Goal: Find specific page/section: Find specific page/section

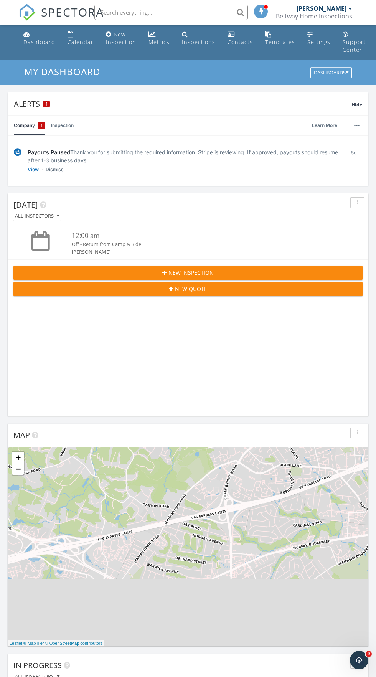
click at [183, 12] on input "text" at bounding box center [170, 12] width 153 height 15
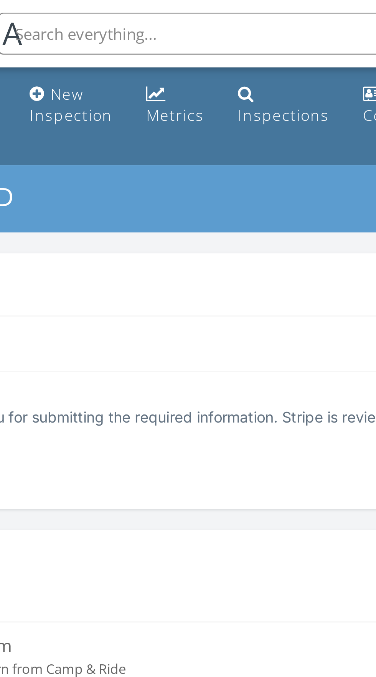
click at [157, 12] on input "text" at bounding box center [170, 12] width 153 height 15
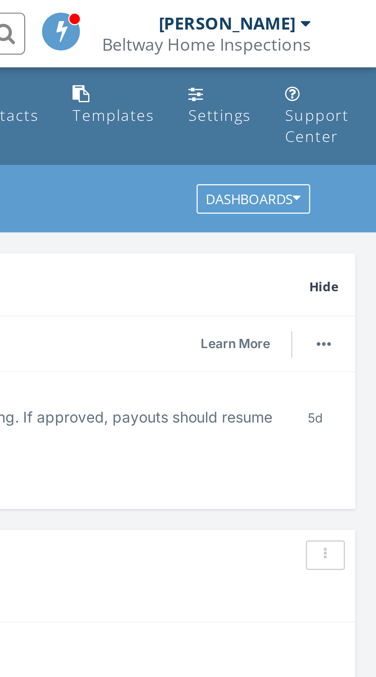
type input "Insurance page"
click at [347, 12] on div "[PERSON_NAME]" at bounding box center [324, 9] width 56 height 8
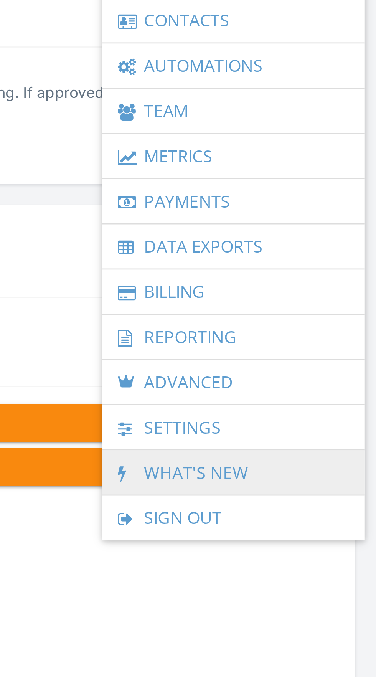
click at [315, 291] on link "What's New" at bounding box center [324, 291] width 88 height 16
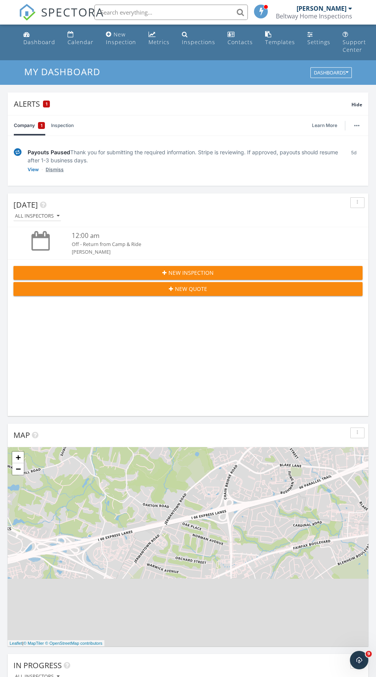
click at [53, 170] on link "Dismiss" at bounding box center [55, 170] width 18 height 8
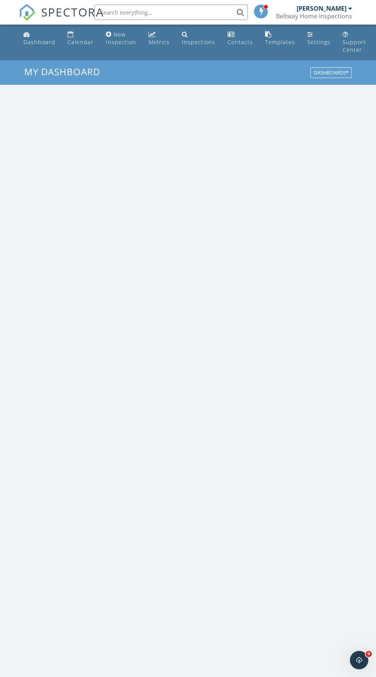
scroll to position [1312, 376]
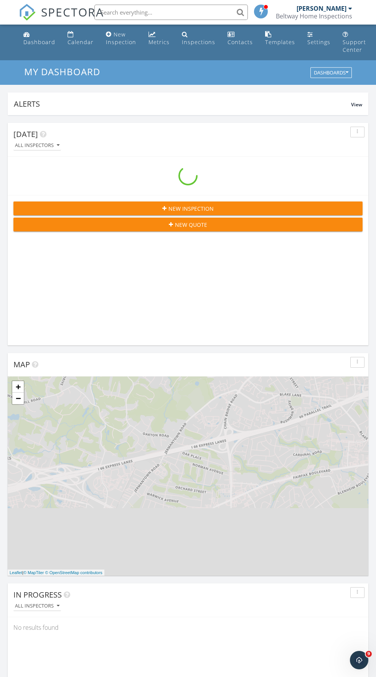
scroll to position [1312, 376]
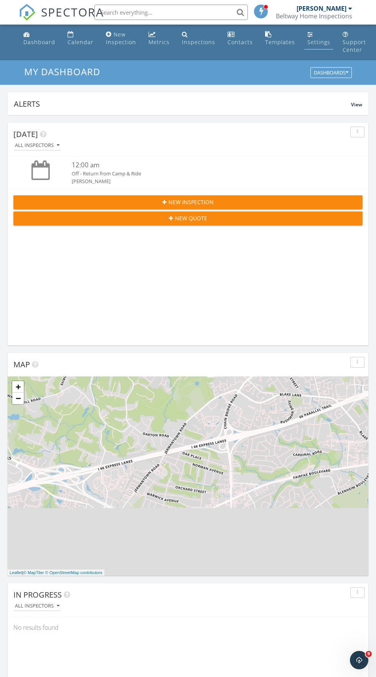
click at [307, 34] on div "Settings" at bounding box center [310, 34] width 6 height 6
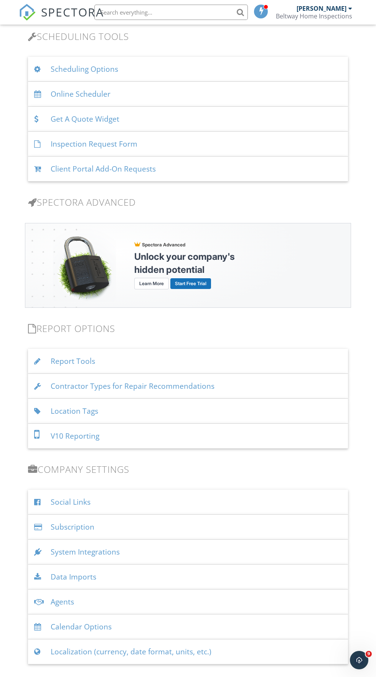
scroll to position [588, 0]
click at [77, 364] on div "Report Tools" at bounding box center [188, 361] width 320 height 25
